Goal: Go to known website: Access a specific website the user already knows

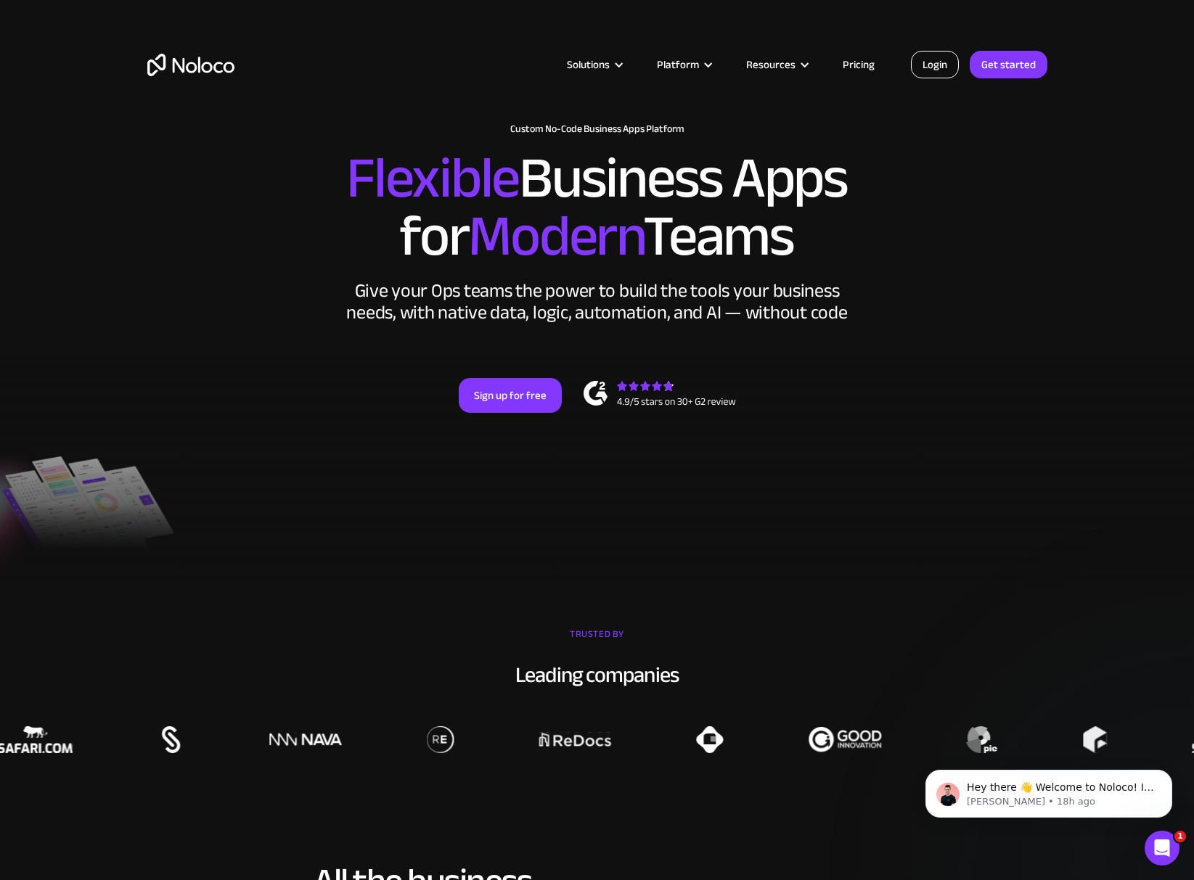
click at [938, 66] on link "Login" at bounding box center [935, 65] width 48 height 28
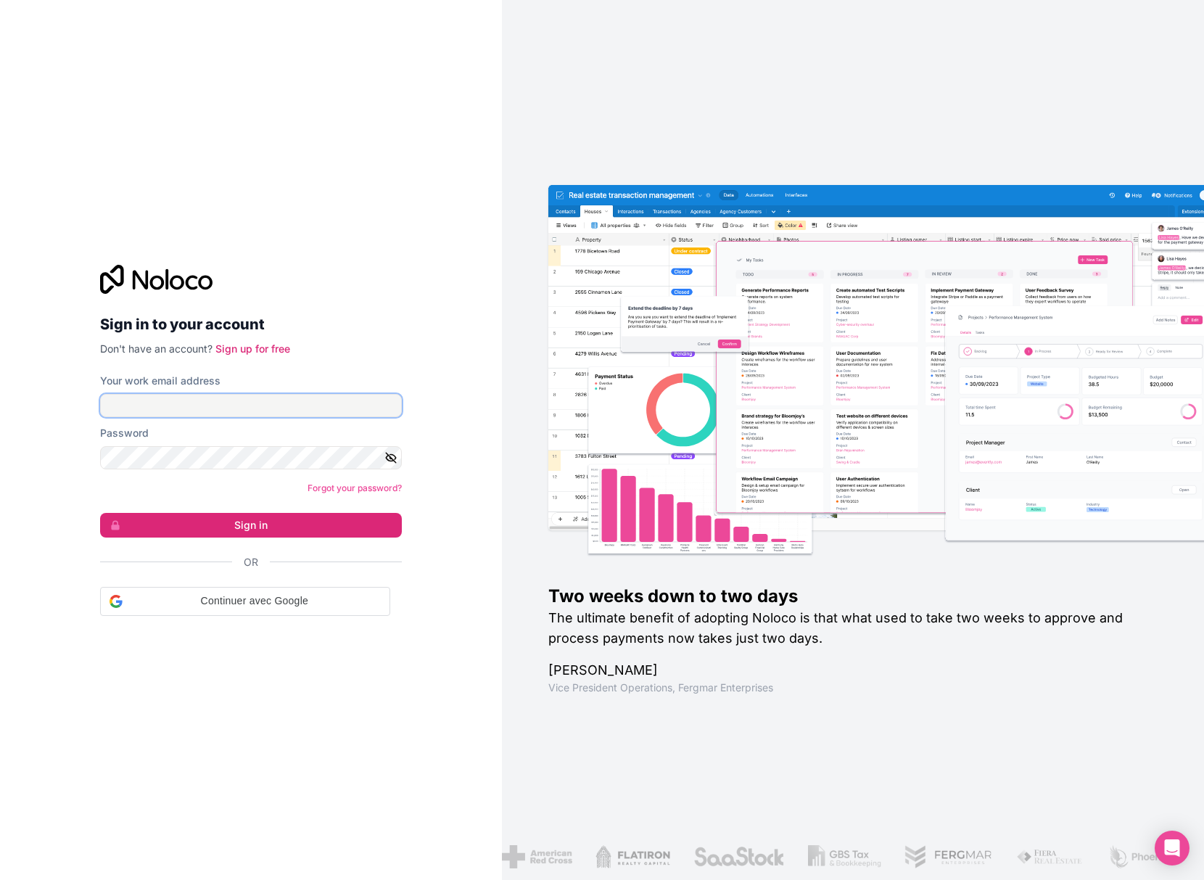
type input "[EMAIL_ADDRESS][PERSON_NAME][DOMAIN_NAME]"
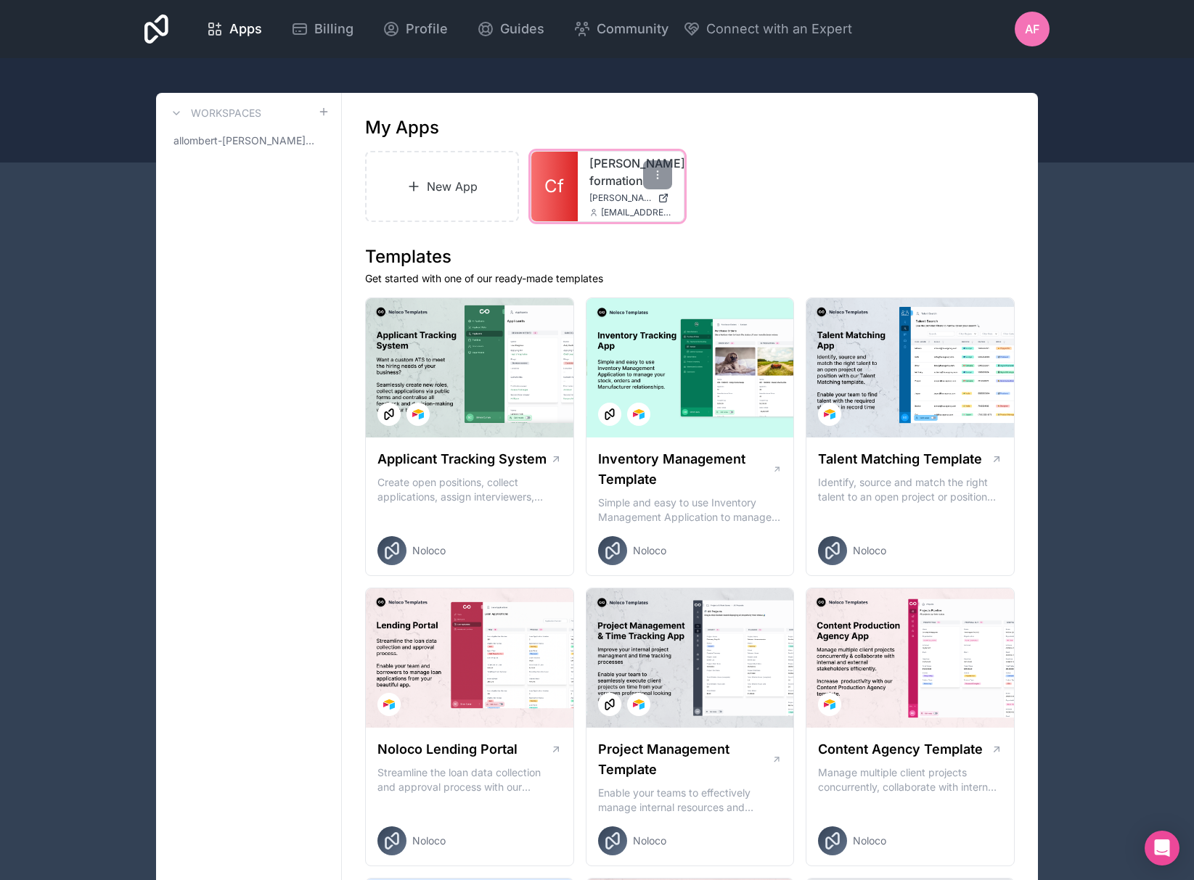
click at [612, 192] on div "[PERSON_NAME]-formation [PERSON_NAME][DOMAIN_NAME] [DOMAIN_NAME][EMAIL_ADDRESS]…" at bounding box center [631, 187] width 106 height 70
click at [597, 199] on span "[PERSON_NAME][DOMAIN_NAME]" at bounding box center [620, 198] width 62 height 12
